Goal: Transaction & Acquisition: Obtain resource

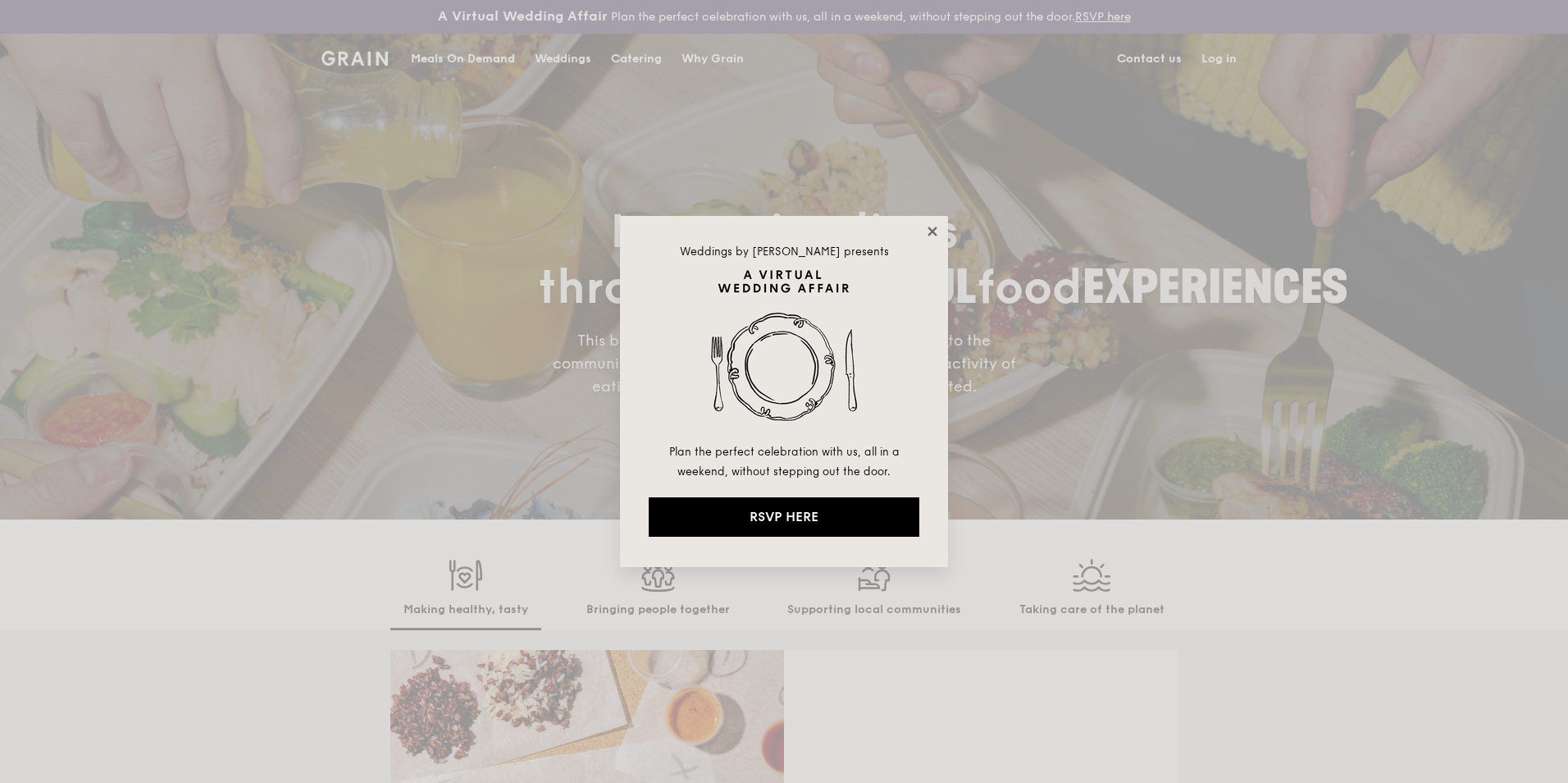
click at [927, 227] on icon at bounding box center [932, 231] width 14 height 14
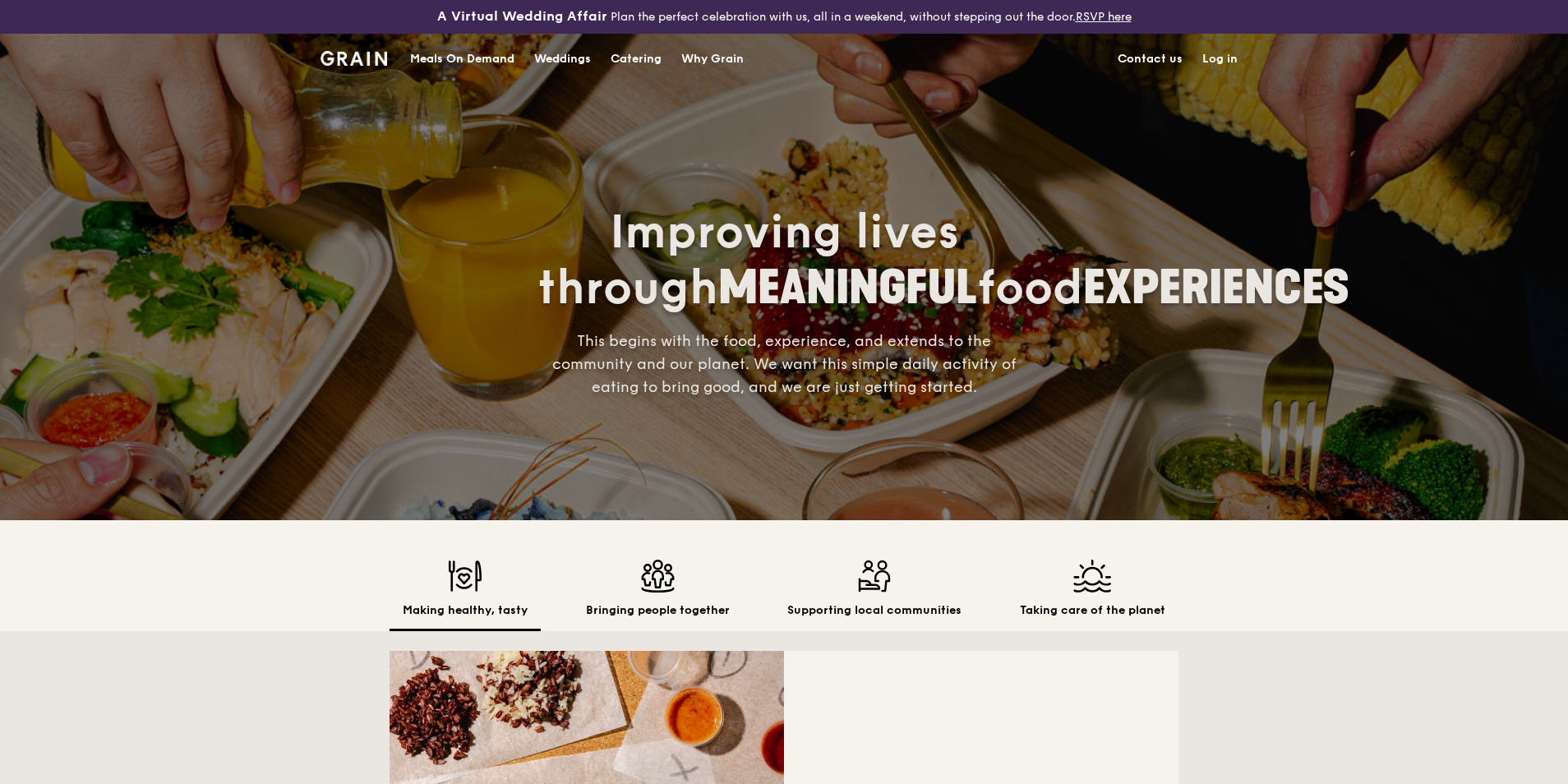
click at [475, 595] on div "Making healthy, tasty" at bounding box center [465, 595] width 151 height 72
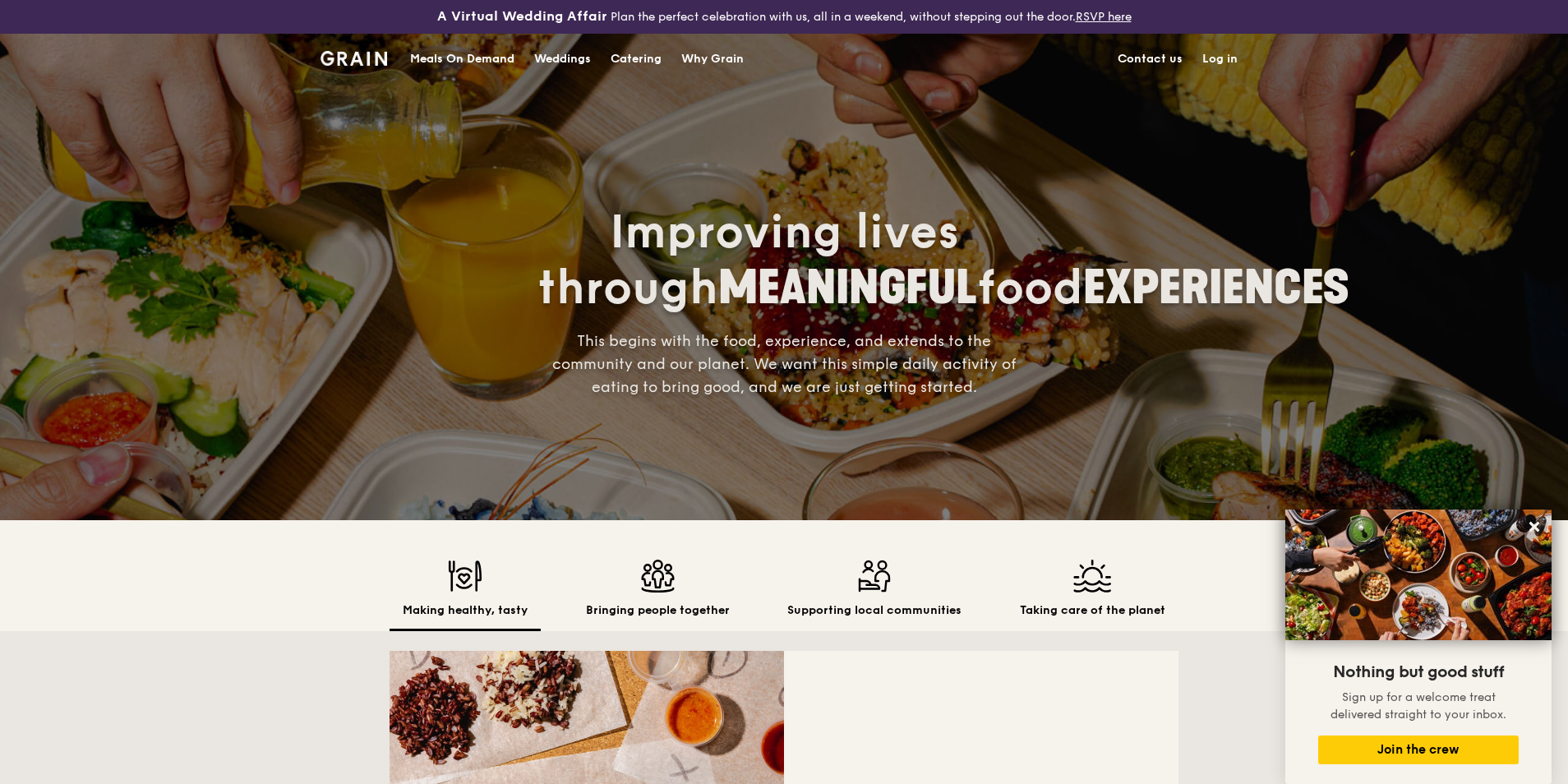
click at [623, 56] on div "Catering" at bounding box center [635, 59] width 51 height 50
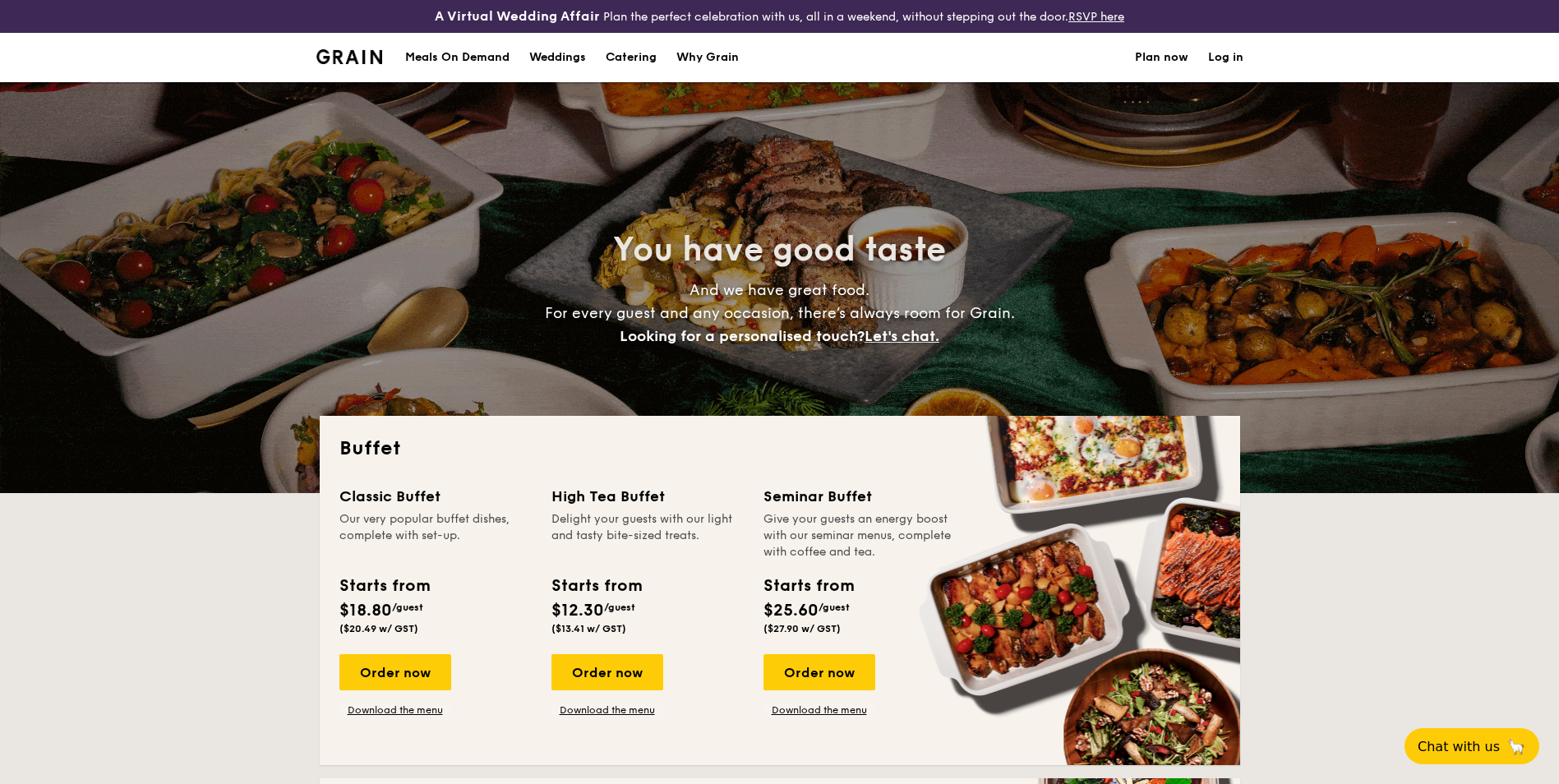
select select
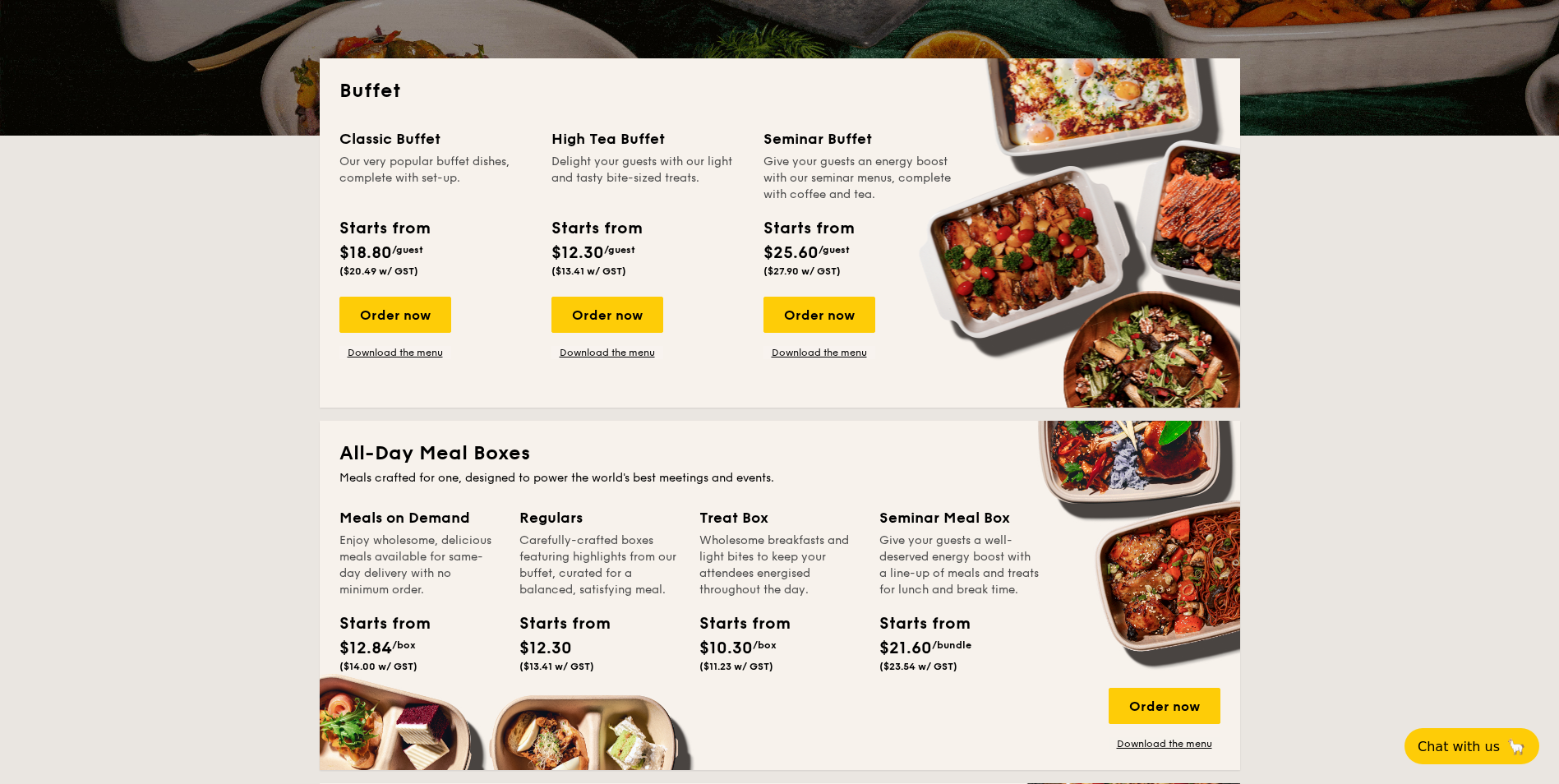
scroll to position [328, 0]
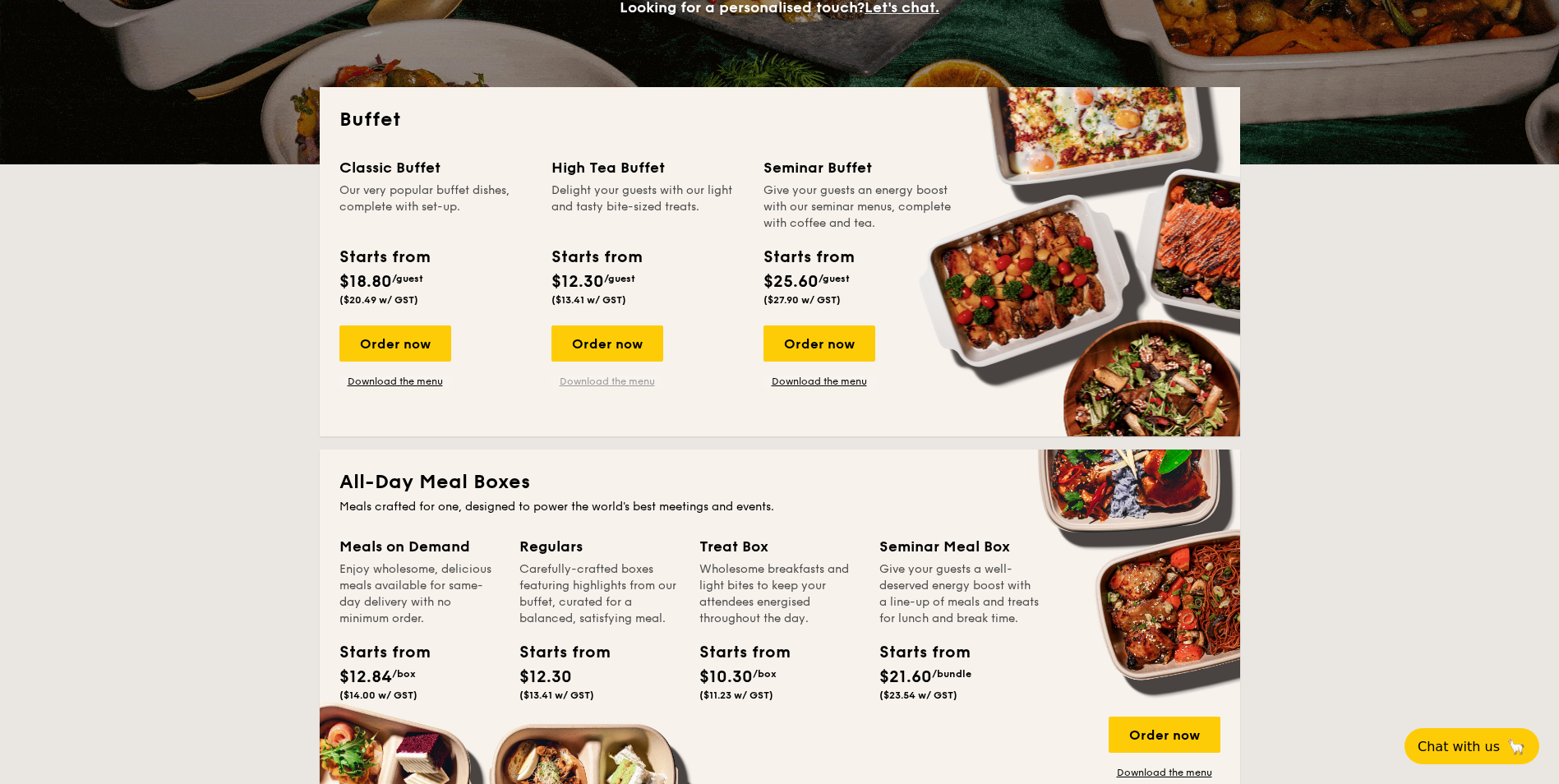
click at [607, 380] on link "Download the menu" at bounding box center [607, 381] width 112 height 13
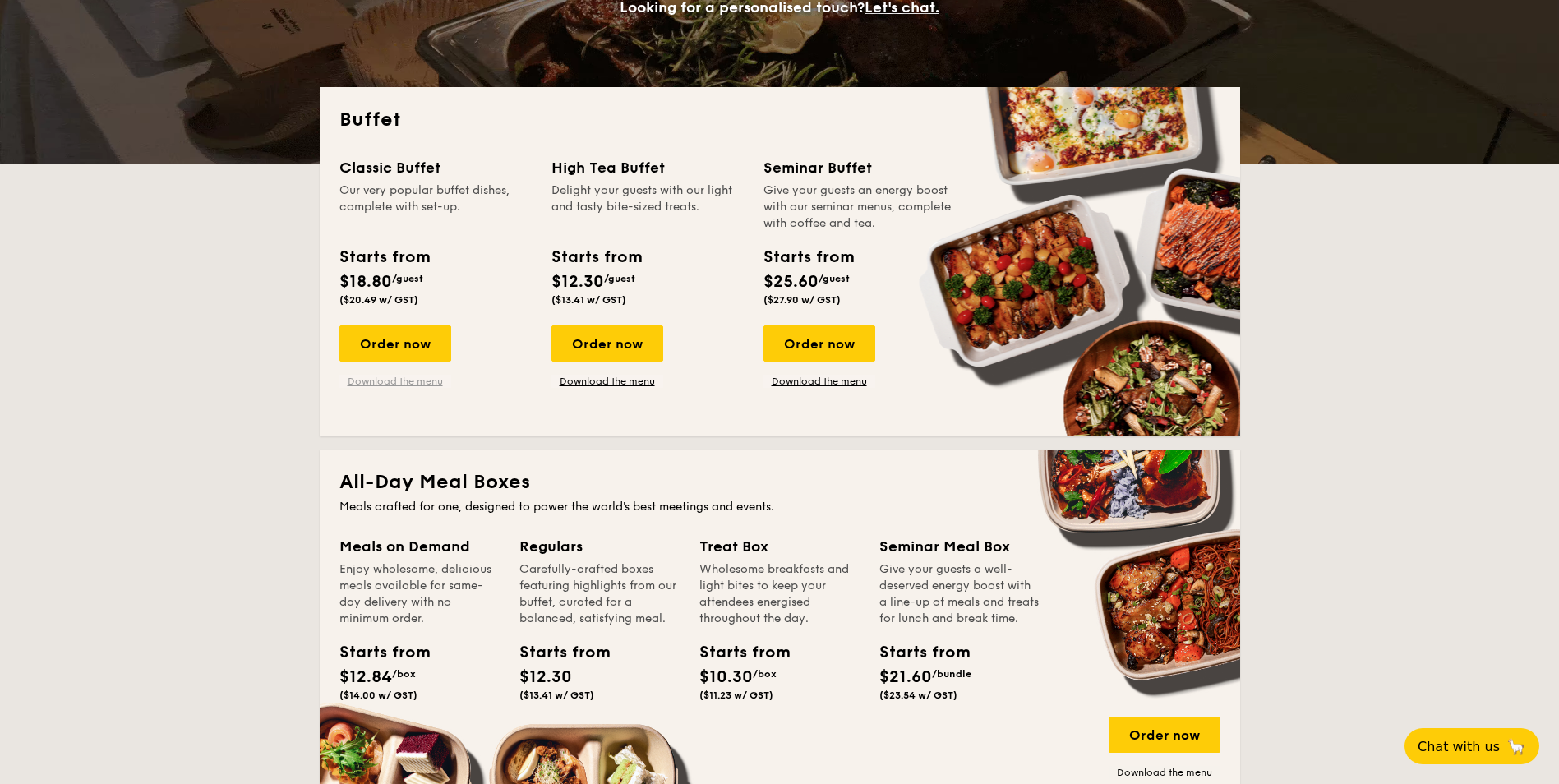
click at [386, 381] on link "Download the menu" at bounding box center [395, 381] width 112 height 13
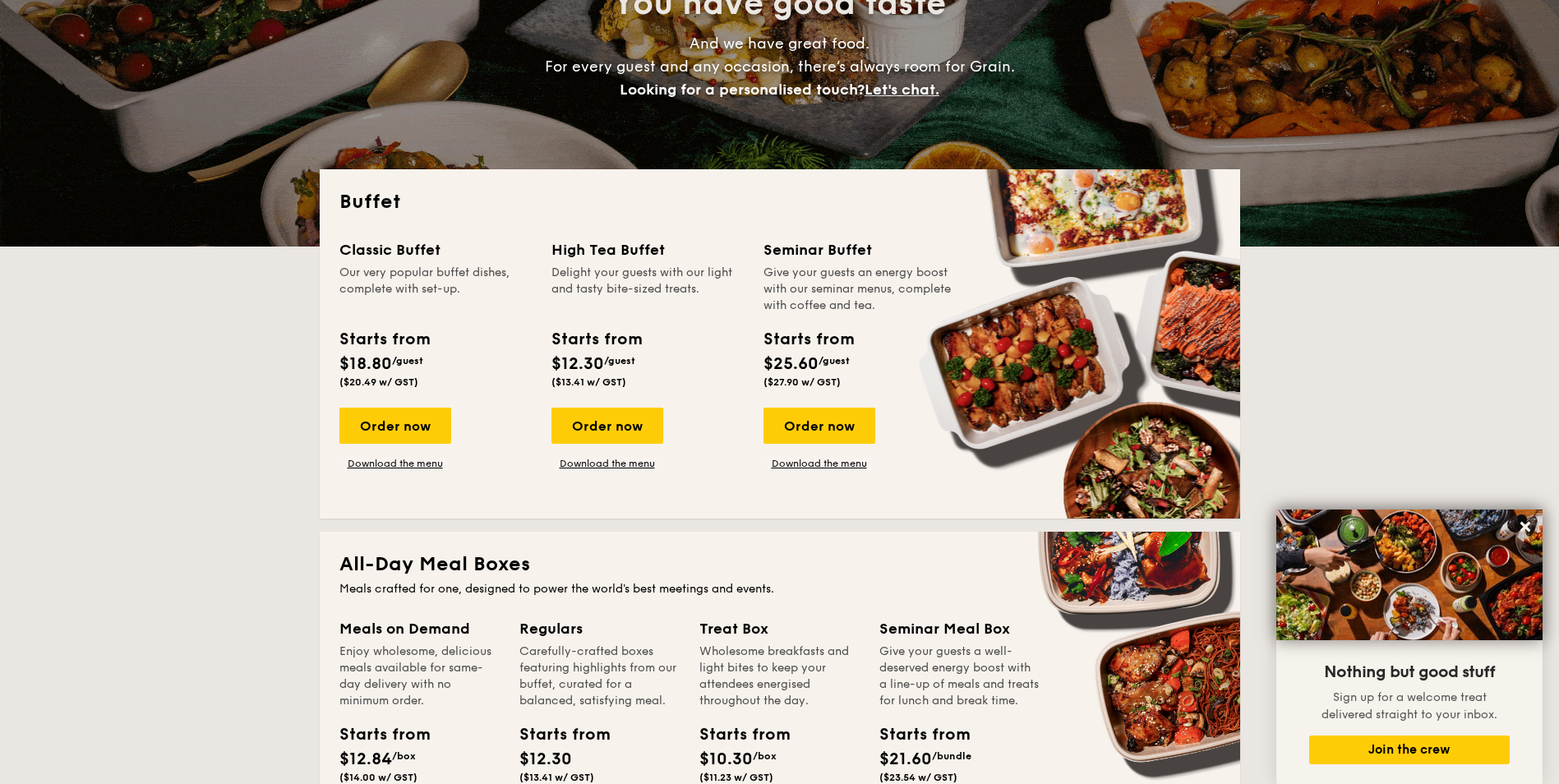
scroll to position [0, 0]
